Goal: Task Accomplishment & Management: Manage account settings

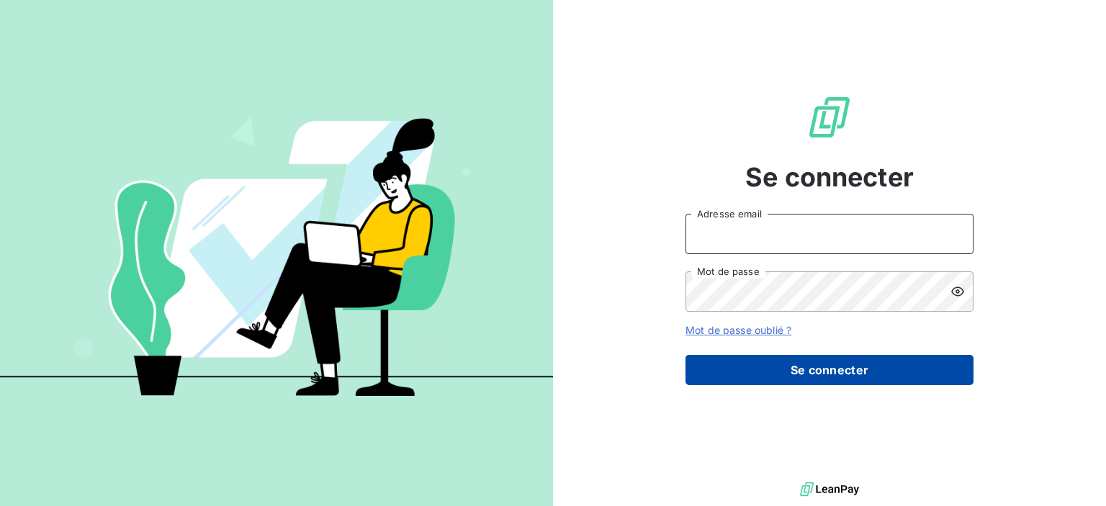
type input "[EMAIL_ADDRESS][DOMAIN_NAME]"
click at [826, 373] on button "Se connecter" at bounding box center [829, 370] width 288 height 30
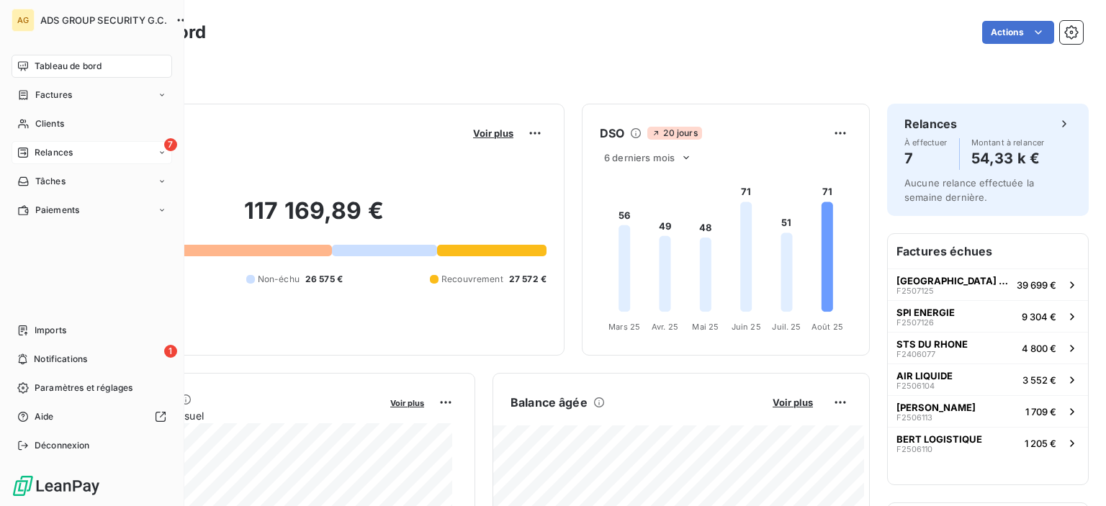
click at [25, 155] on icon at bounding box center [23, 153] width 12 height 12
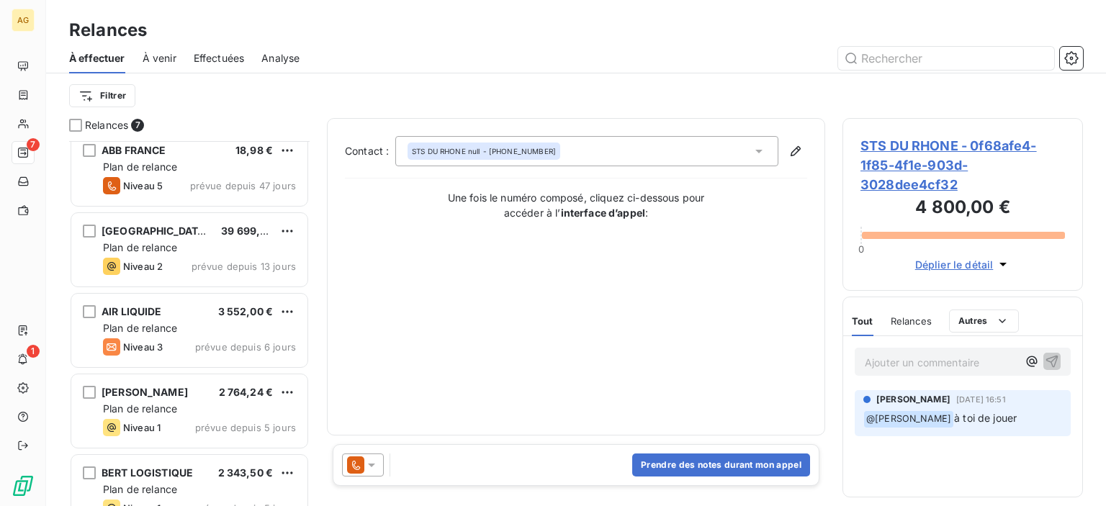
scroll to position [199, 0]
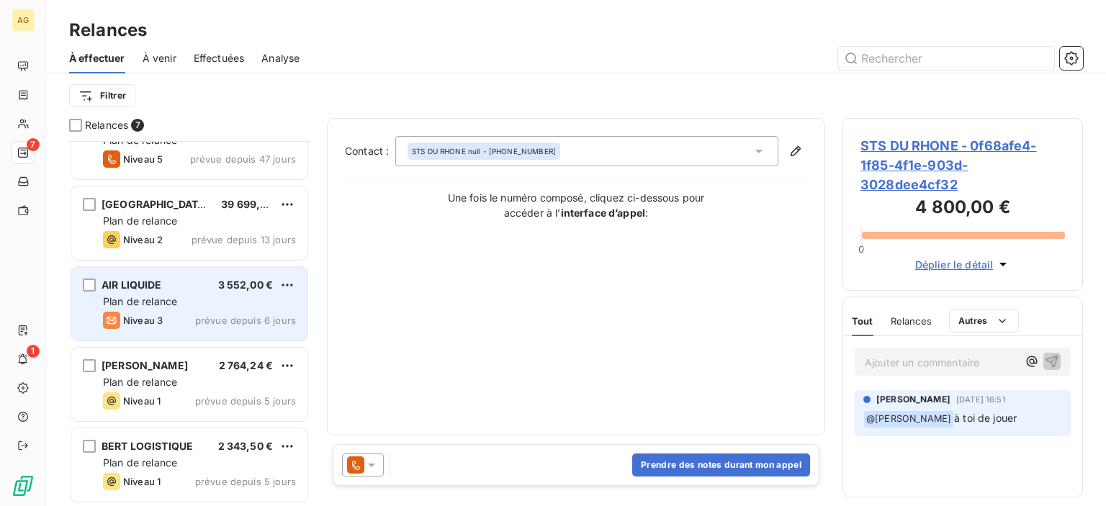
click at [207, 287] on div "AIR LIQUIDE 3 552,00 €" at bounding box center [199, 285] width 193 height 13
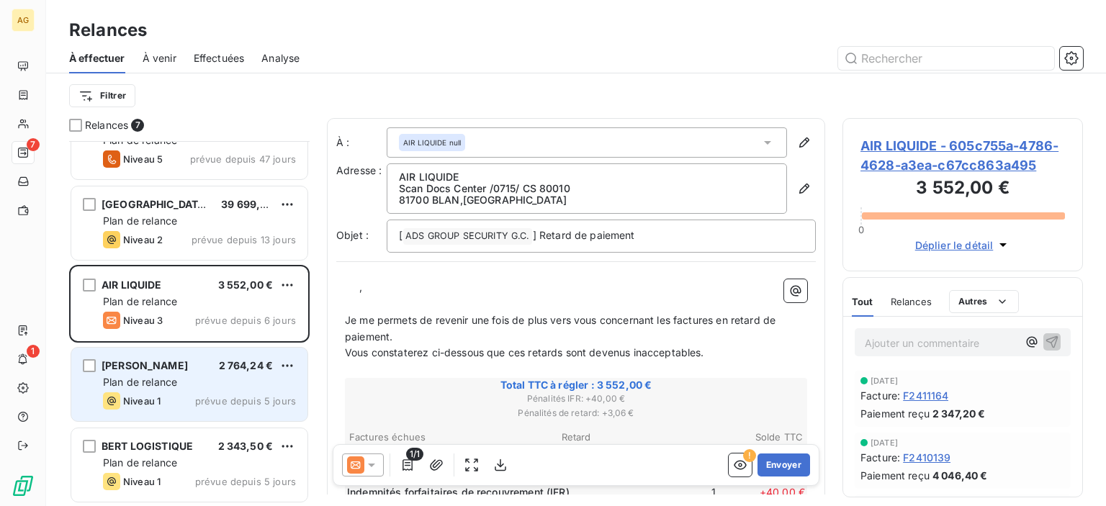
click at [193, 381] on div "Plan de relance" at bounding box center [199, 382] width 193 height 14
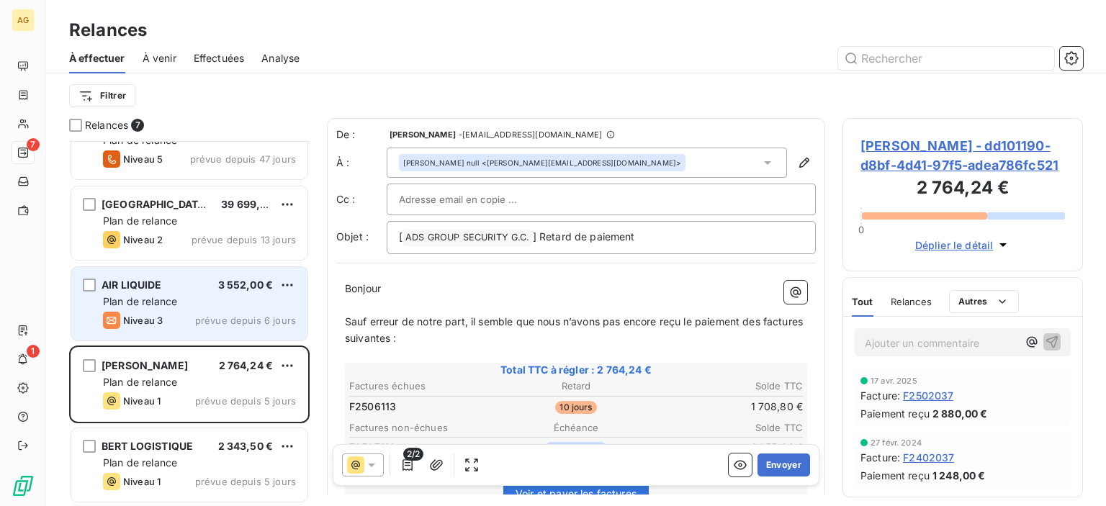
click at [176, 302] on span "Plan de relance" at bounding box center [140, 301] width 74 height 12
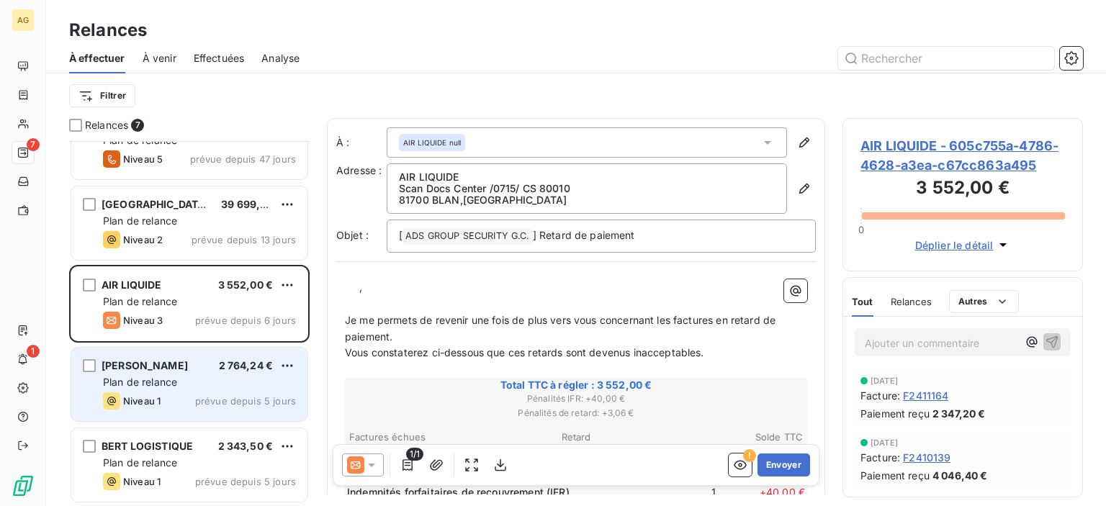
click at [196, 372] on div "[PERSON_NAME] NIMES 2 764,24 € Plan de relance Niveau 1 prévue depuis 5 jours" at bounding box center [189, 384] width 236 height 73
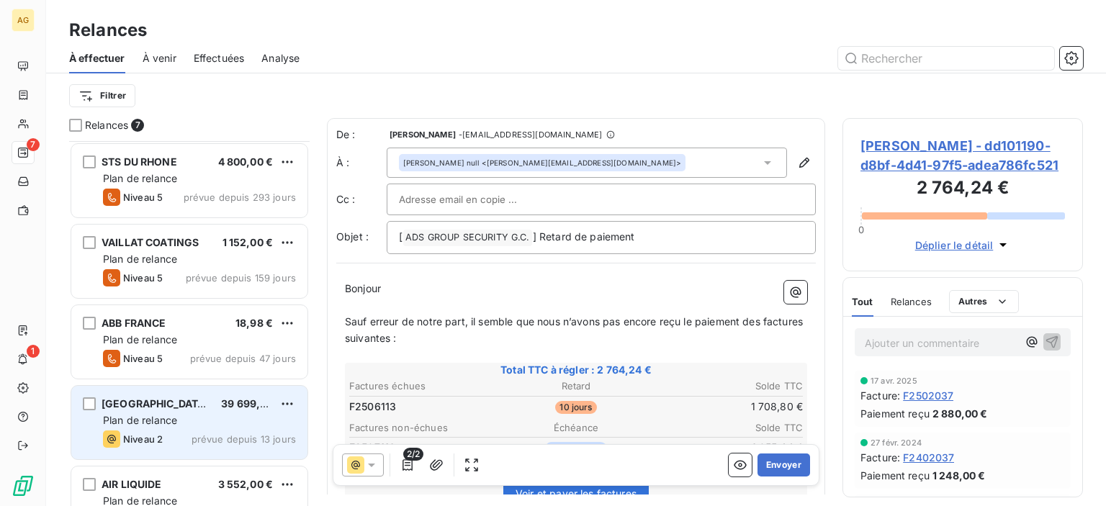
scroll to position [144, 0]
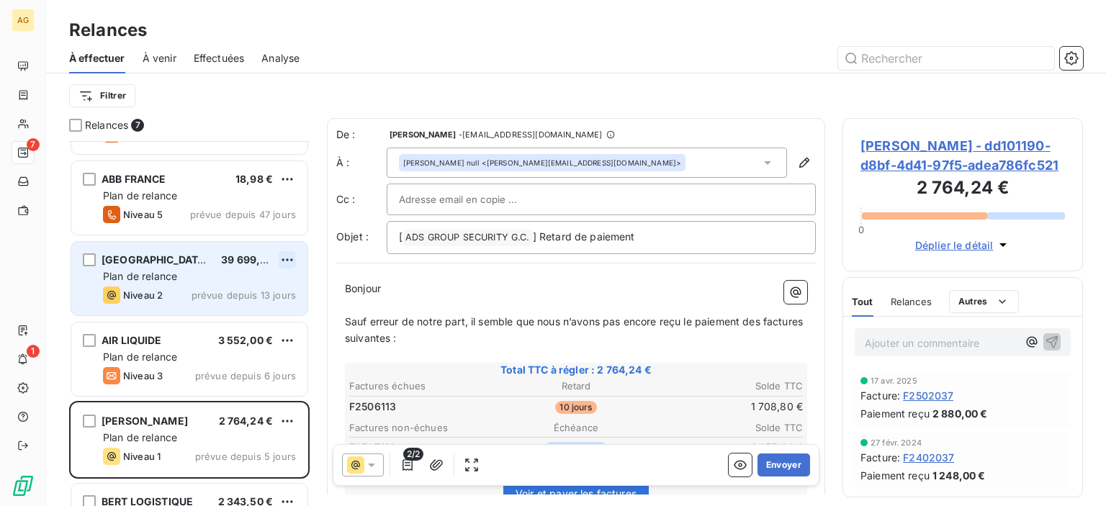
click at [293, 258] on html "AG 7 1 Relances À effectuer À venir Effectuées Analyse Filtrer Relances 7 STS D…" at bounding box center [553, 253] width 1106 height 506
click at [252, 308] on div "Passer cette action" at bounding box center [225, 314] width 129 height 23
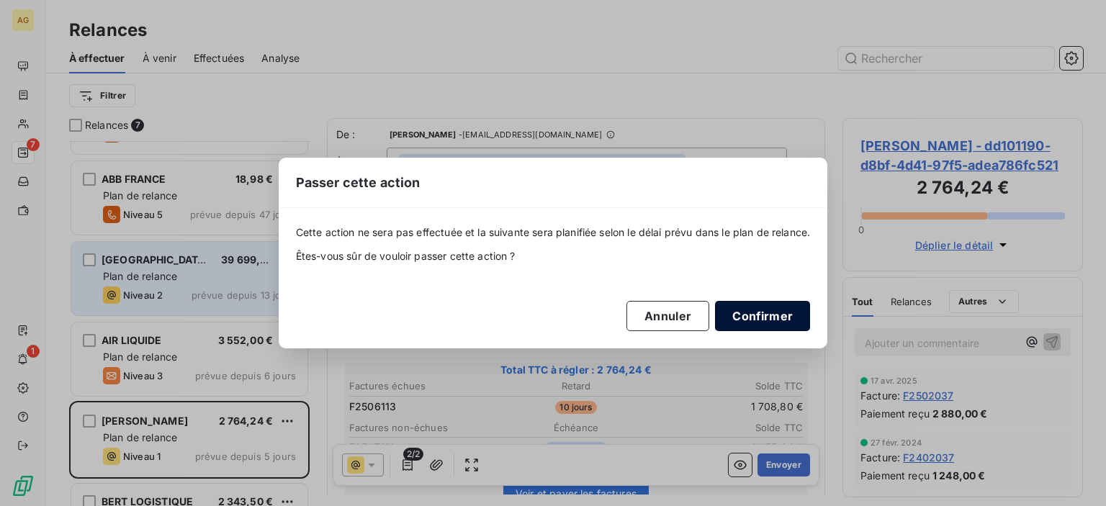
click at [751, 319] on button "Confirmer" at bounding box center [762, 316] width 95 height 30
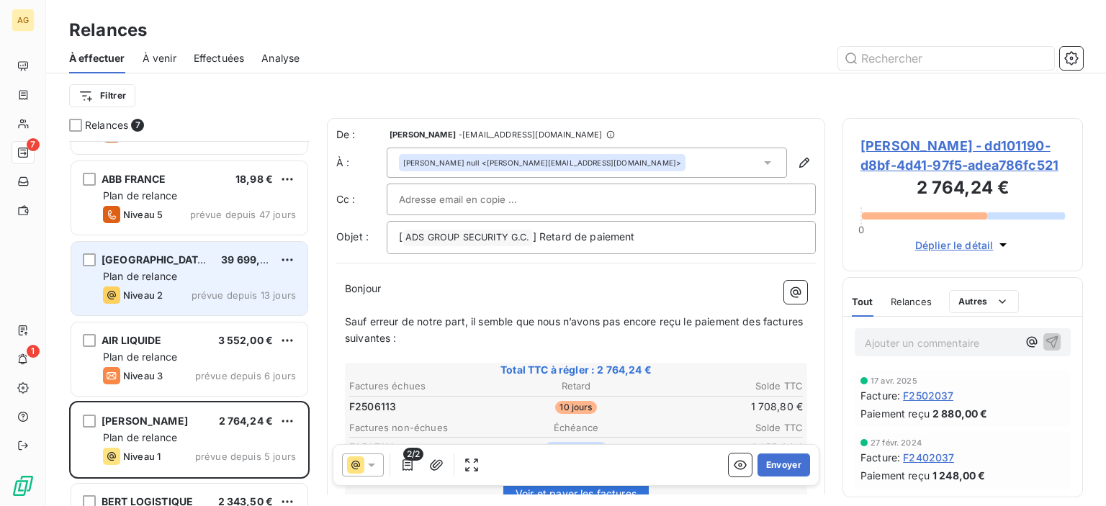
scroll to position [118, 0]
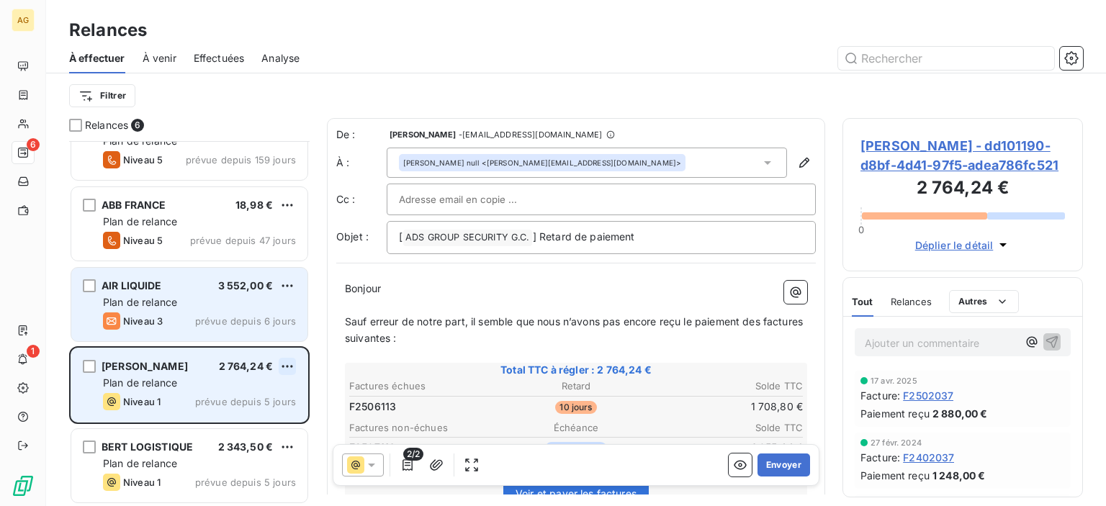
click at [291, 363] on html "AG 6 1 Relances À effectuer À venir Effectuées Analyse Filtrer Relances 6 STS D…" at bounding box center [553, 253] width 1106 height 506
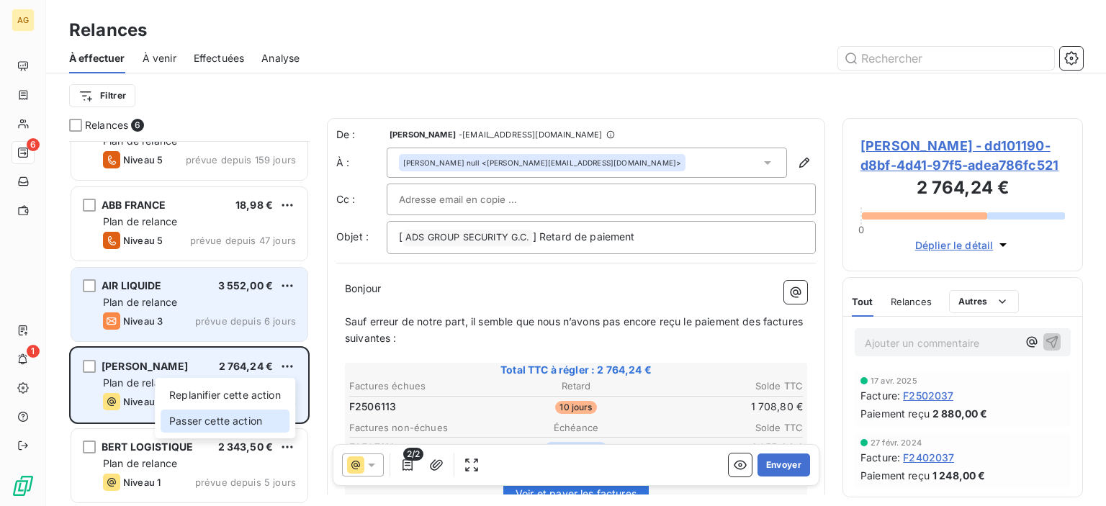
click at [242, 422] on div "Passer cette action" at bounding box center [225, 421] width 129 height 23
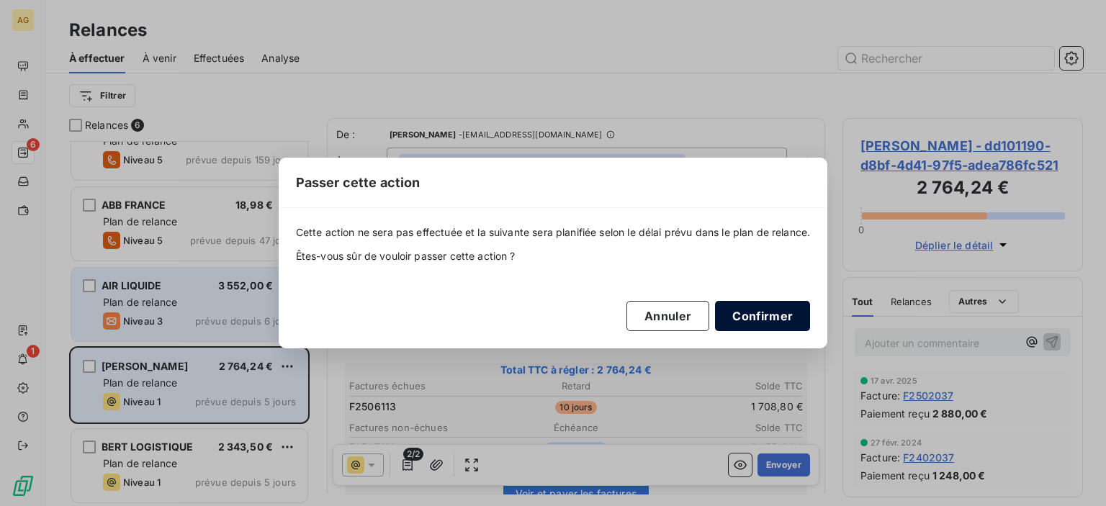
click at [780, 316] on button "Confirmer" at bounding box center [762, 316] width 95 height 30
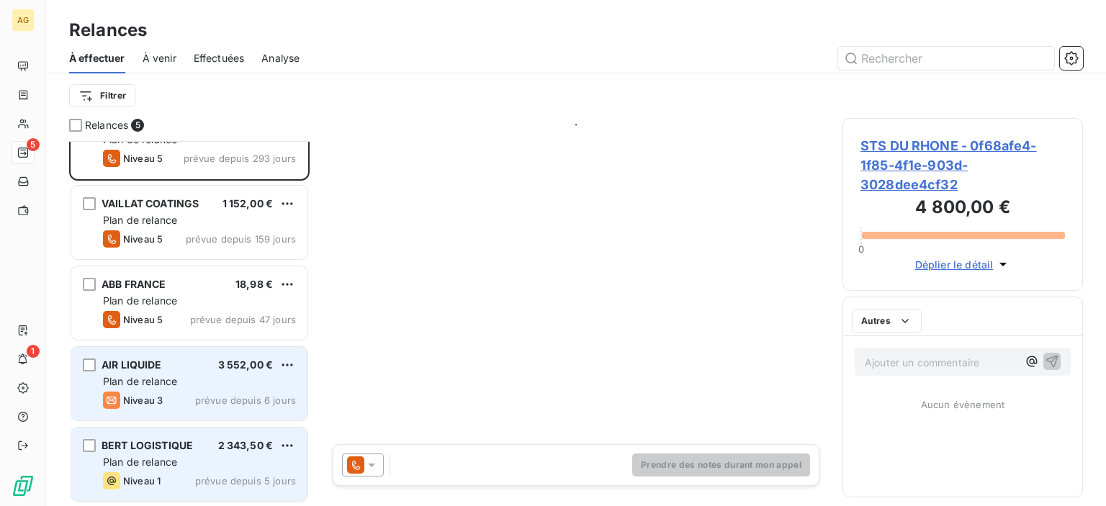
scroll to position [37, 0]
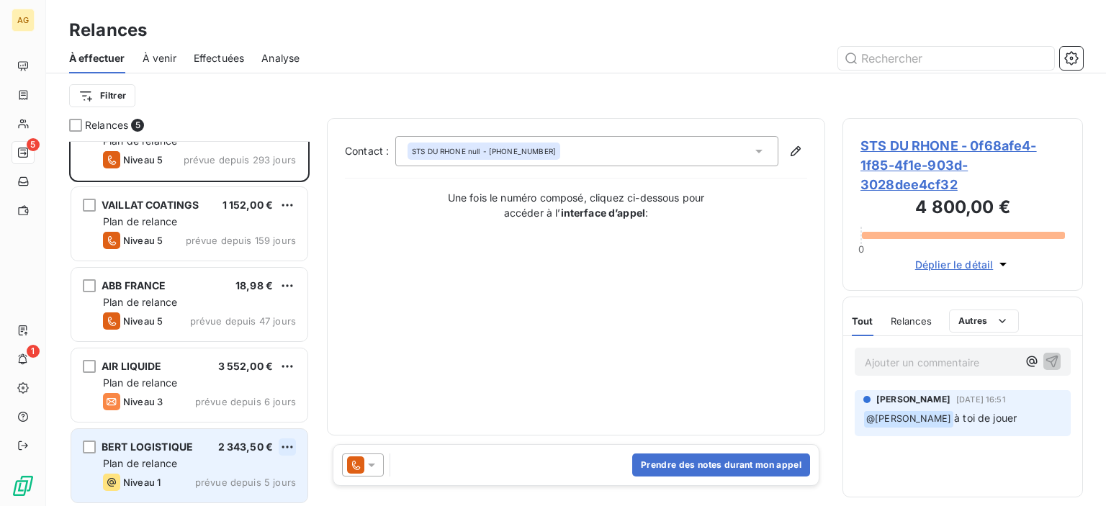
click at [287, 442] on html "AG 5 1 Relances À effectuer À venir Effectuées Analyse Filtrer Relances 5 STS D…" at bounding box center [553, 253] width 1106 height 506
click at [261, 417] on div "Passer cette action" at bounding box center [225, 417] width 129 height 23
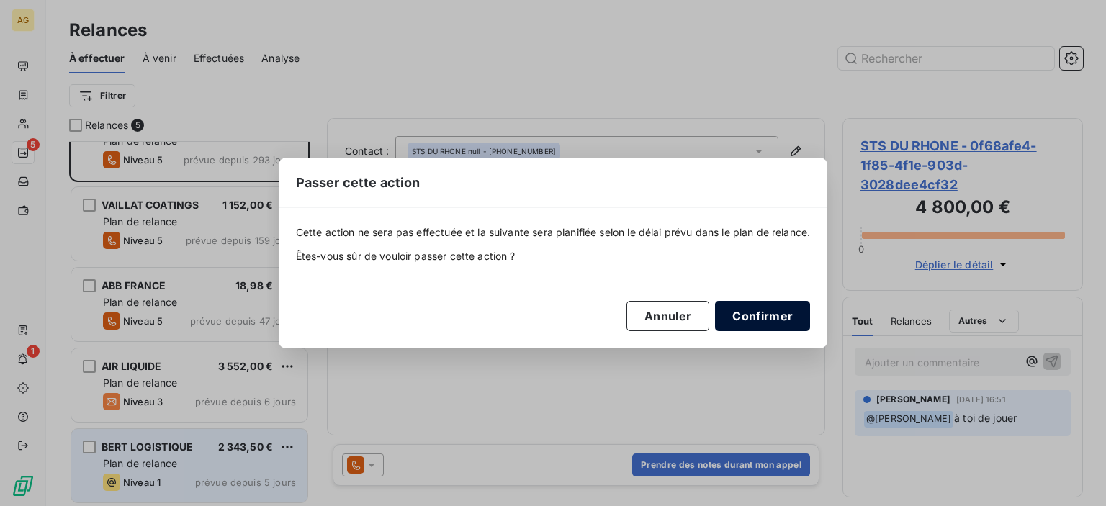
click at [737, 323] on button "Confirmer" at bounding box center [762, 316] width 95 height 30
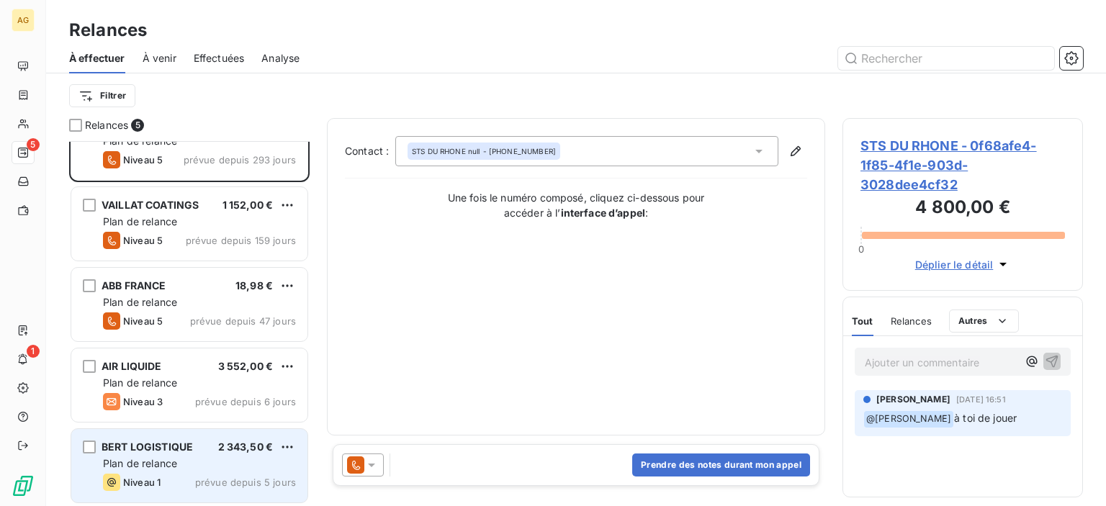
scroll to position [0, 0]
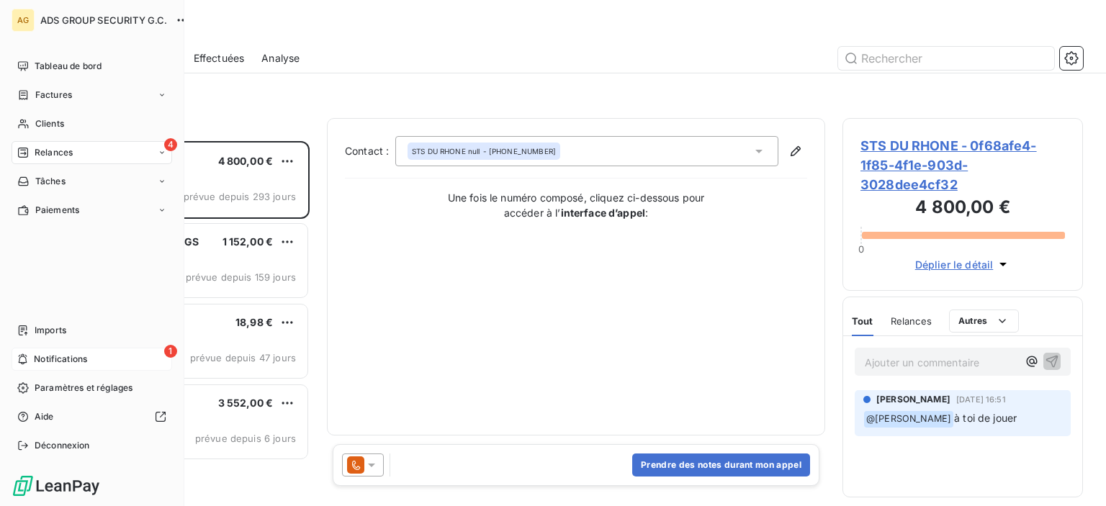
click at [34, 362] on span "Notifications" at bounding box center [60, 359] width 53 height 13
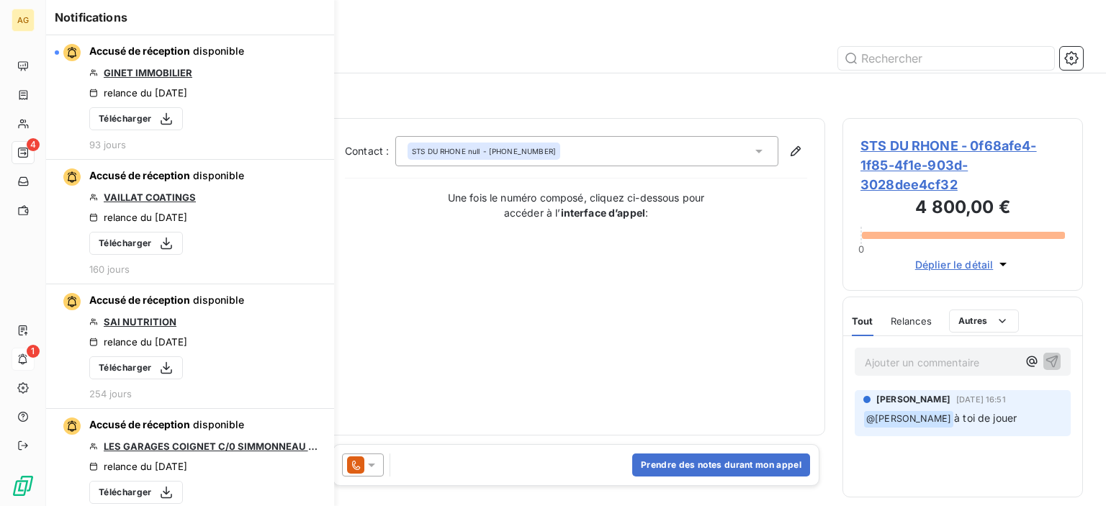
click at [564, 353] on div "Contact : STS DU RHONE null - [PHONE_NUMBER] Une fois le numéro composé, clique…" at bounding box center [576, 276] width 462 height 281
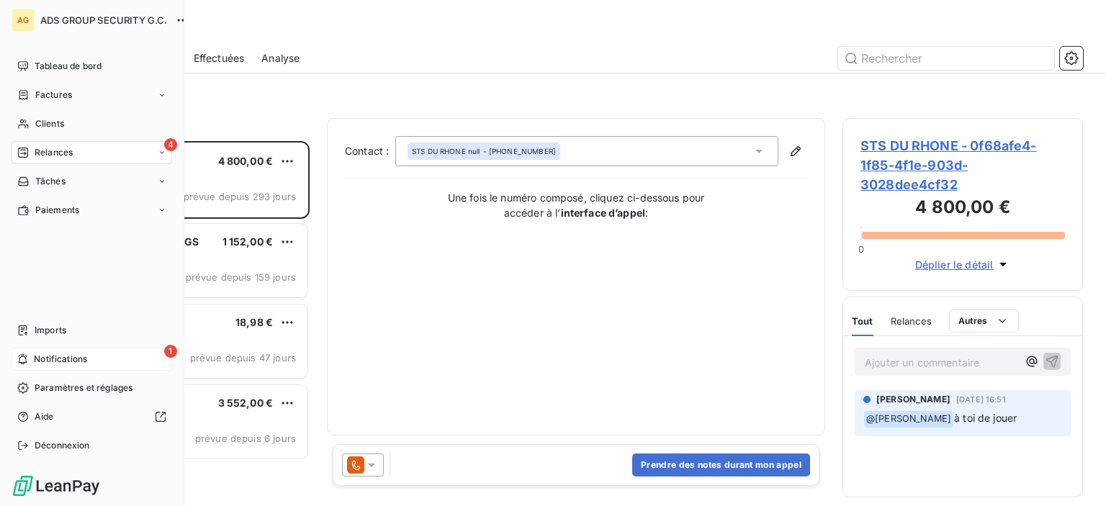
click at [8, 153] on div "AG ADS GROUP SECURITY G.C. Tableau de bord Factures Clients 4 Relances Tâches P…" at bounding box center [92, 253] width 184 height 506
click at [43, 151] on span "Relances" at bounding box center [54, 152] width 38 height 13
